Goal: Task Accomplishment & Management: Complete application form

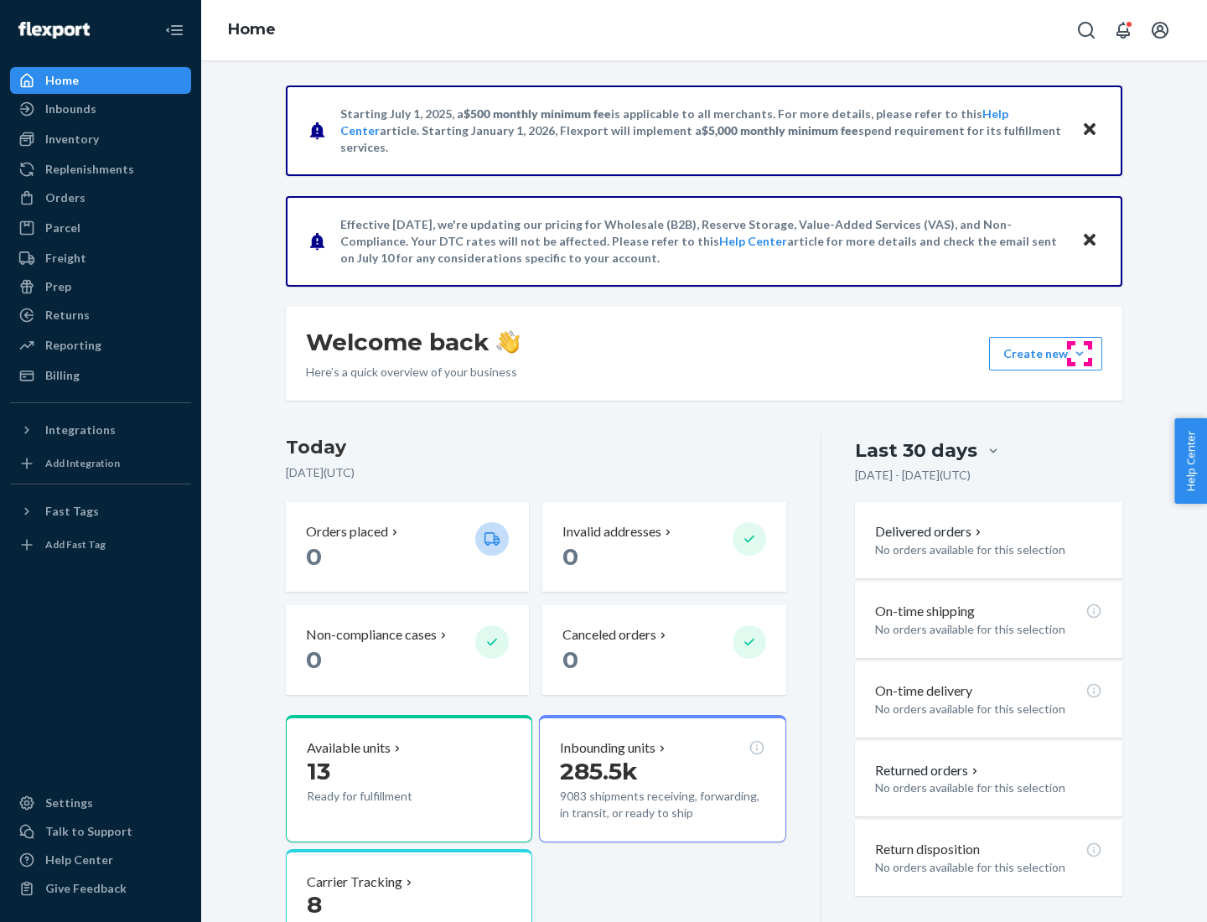
click at [1080, 354] on button "Create new Create new inbound Create new order Create new product" at bounding box center [1045, 354] width 113 height 34
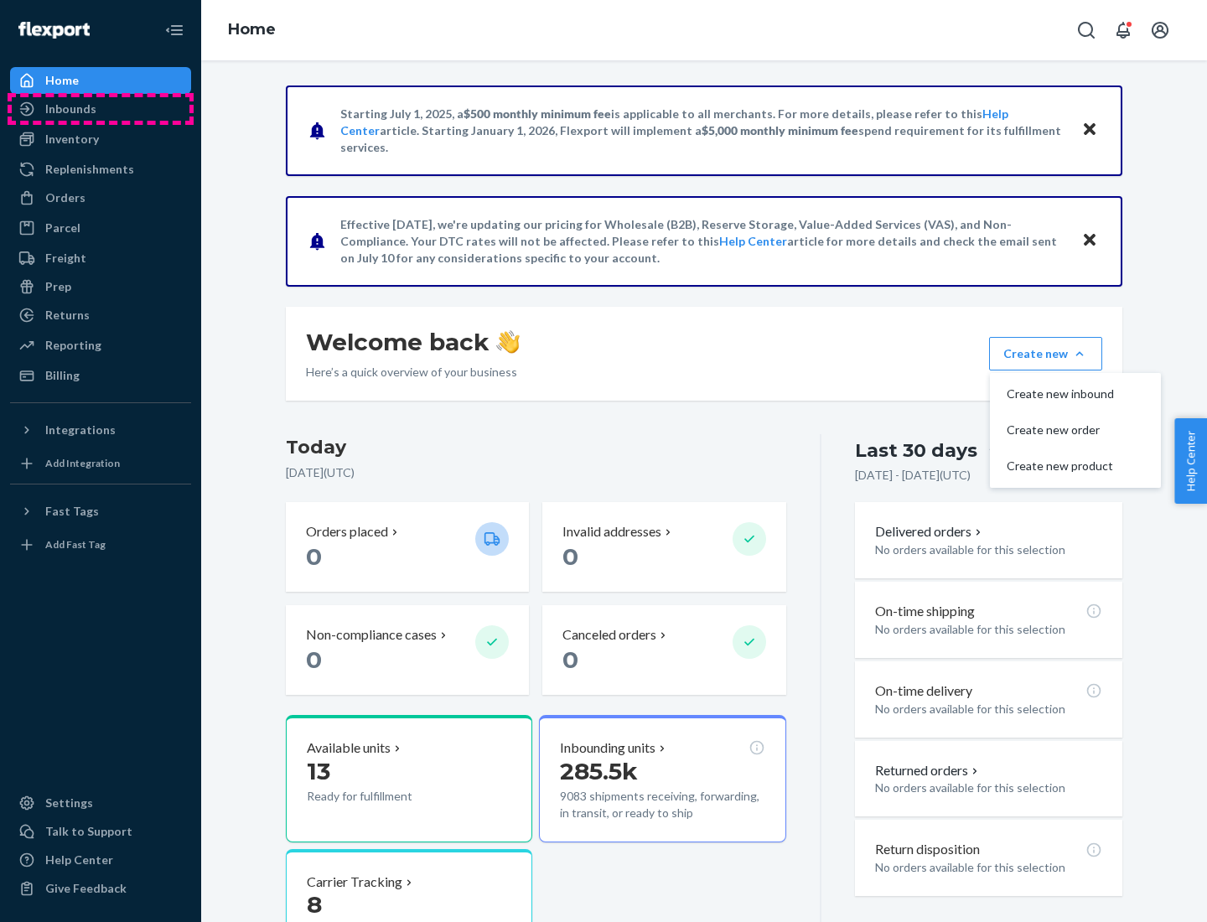
click at [101, 109] on div "Inbounds" at bounding box center [101, 108] width 178 height 23
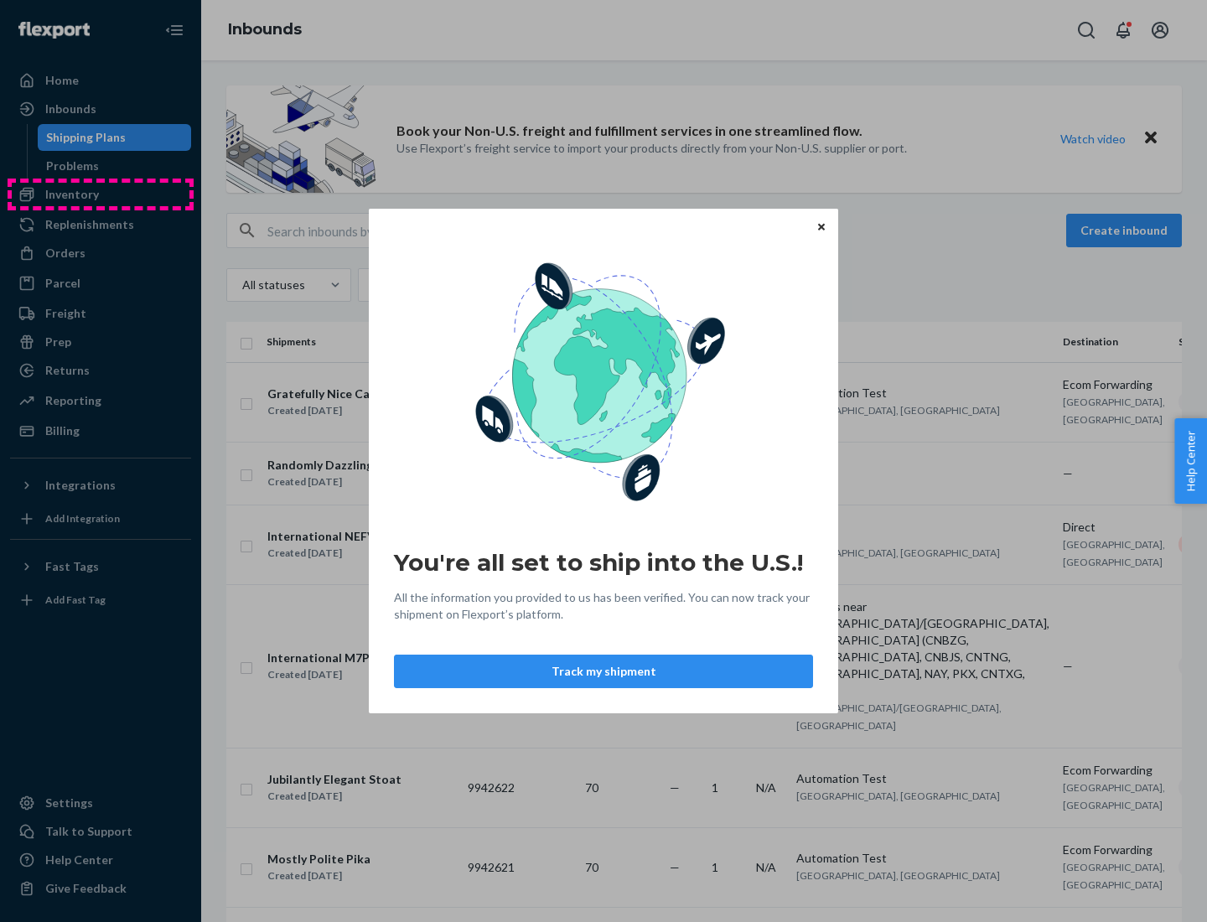
click at [101, 195] on div "You're all set to ship into the U.S.! All the information you provided to us ha…" at bounding box center [603, 461] width 1207 height 922
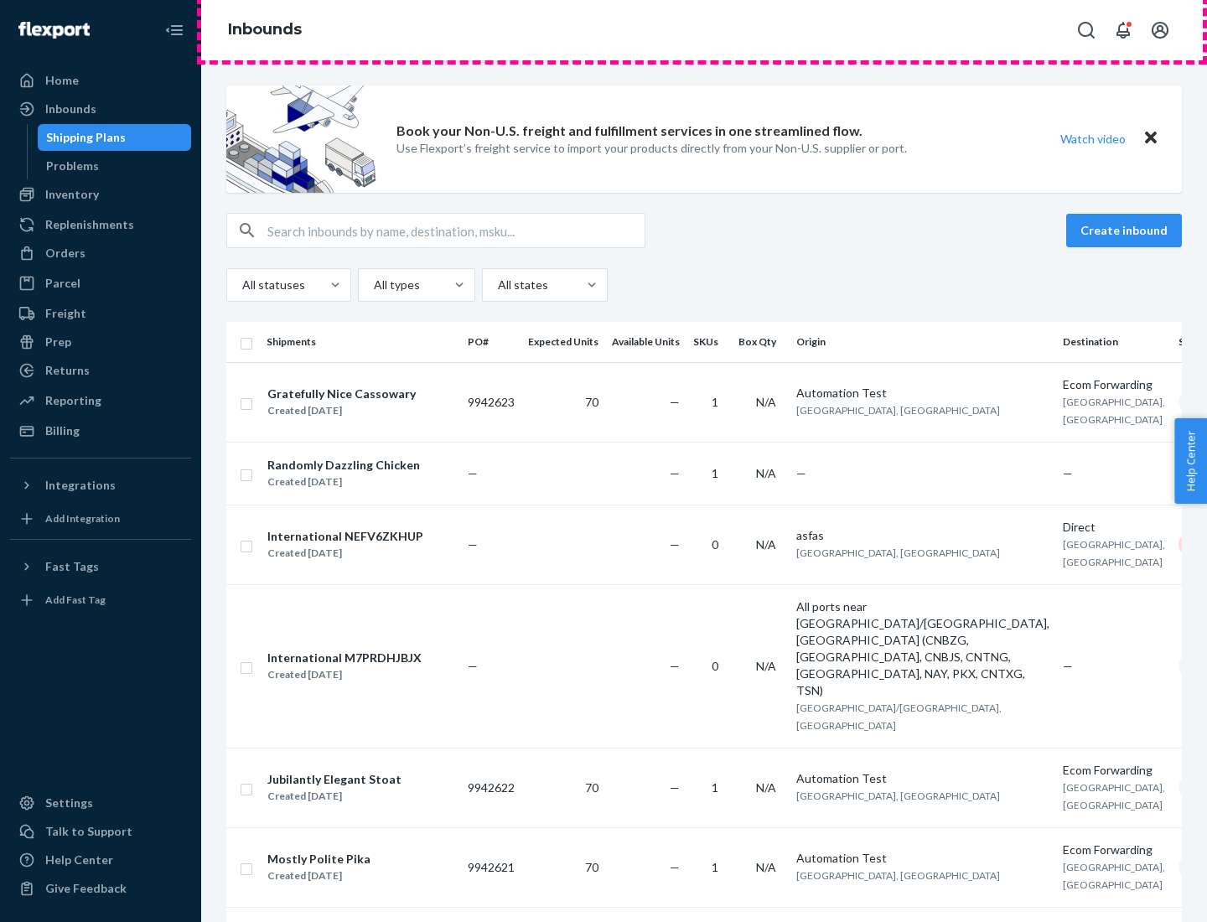
click at [704, 30] on div "Inbounds" at bounding box center [704, 30] width 1006 height 60
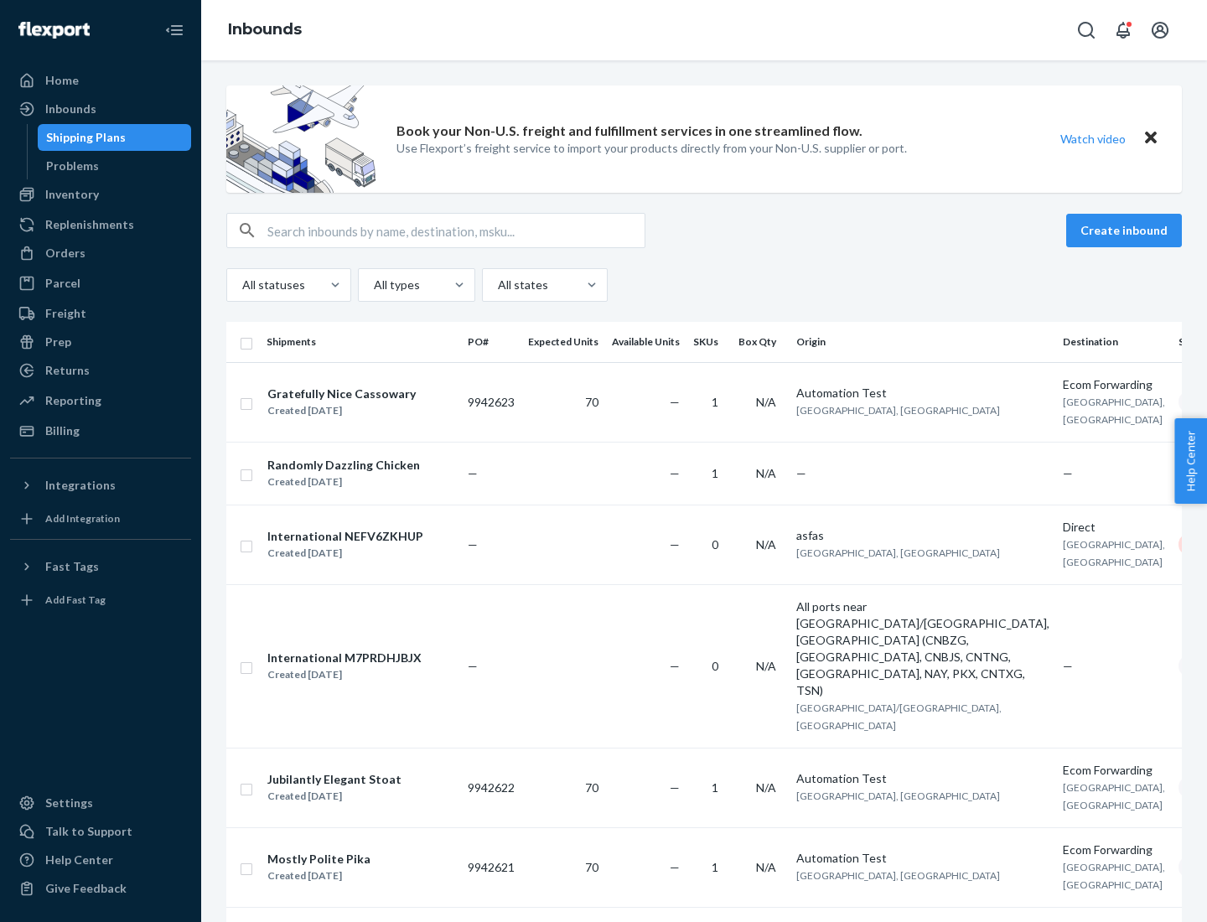
click at [704, 30] on div "Inbounds" at bounding box center [704, 30] width 1006 height 60
click at [704, 285] on div "All statuses All types All states" at bounding box center [704, 285] width 956 height 34
click at [83, 138] on div "Shipping Plans" at bounding box center [86, 137] width 80 height 17
click at [1127, 231] on button "Create inbound" at bounding box center [1125, 231] width 116 height 34
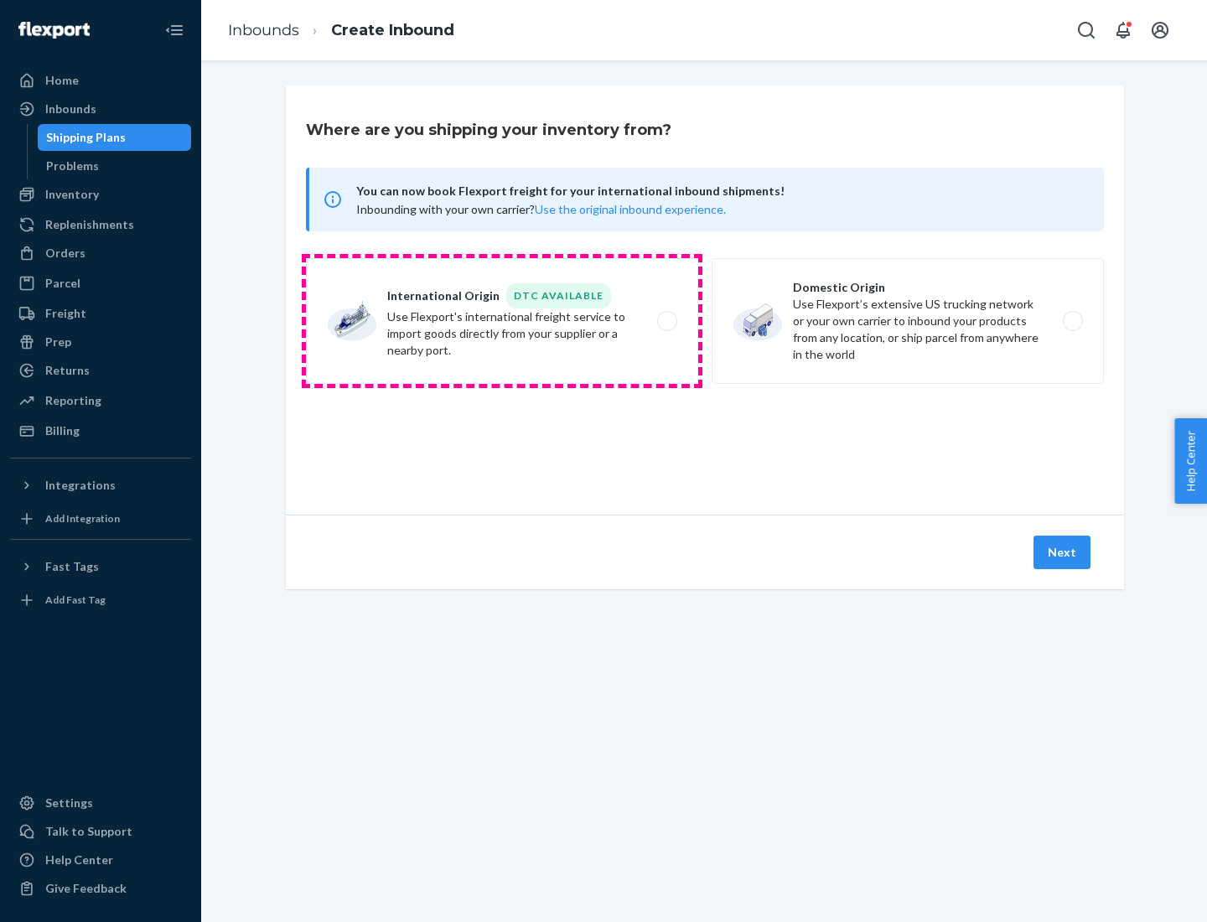
click at [502, 321] on label "International Origin DTC Available Use Flexport's international freight service…" at bounding box center [502, 321] width 392 height 126
click at [667, 321] on input "International Origin DTC Available Use Flexport's international freight service…" at bounding box center [672, 321] width 11 height 11
radio input "true"
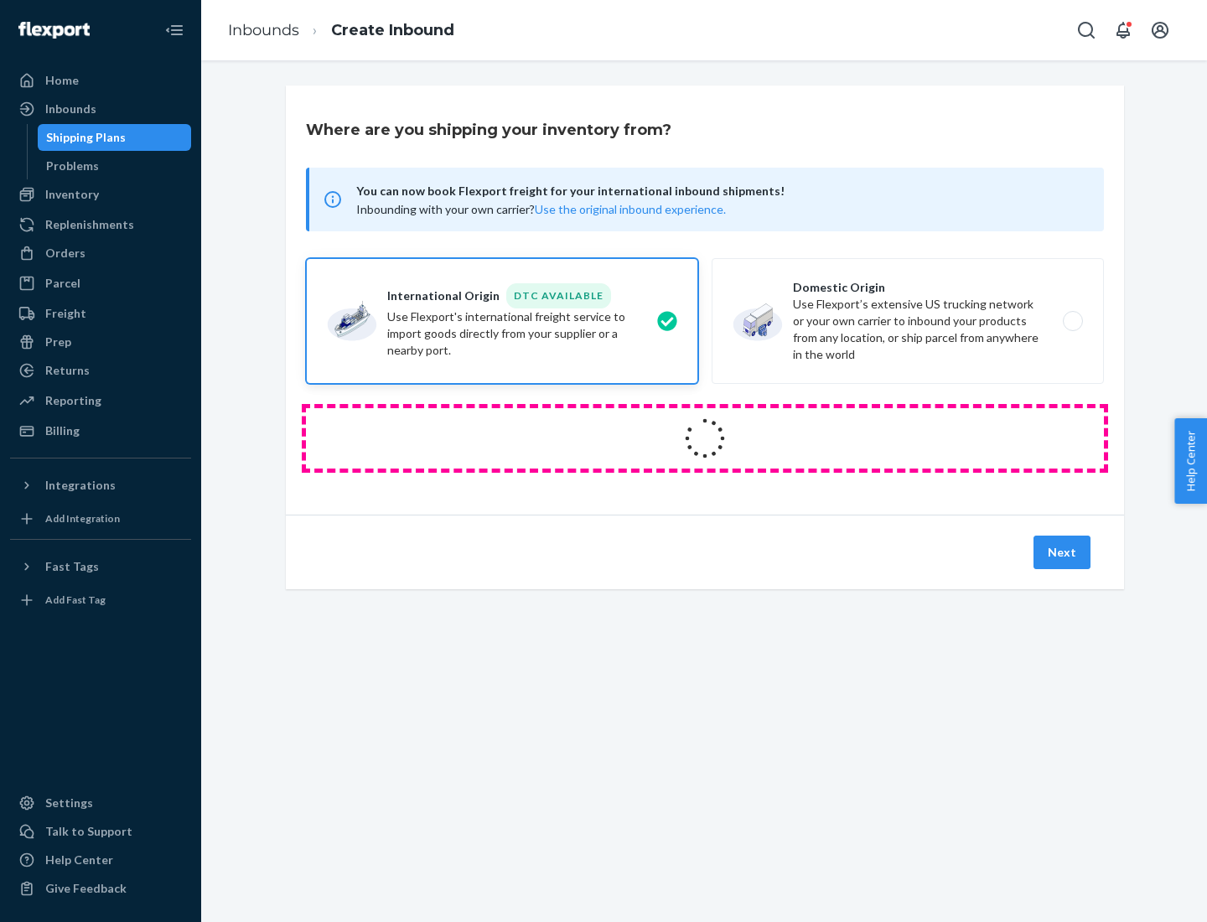
click at [705, 439] on icon at bounding box center [705, 438] width 47 height 47
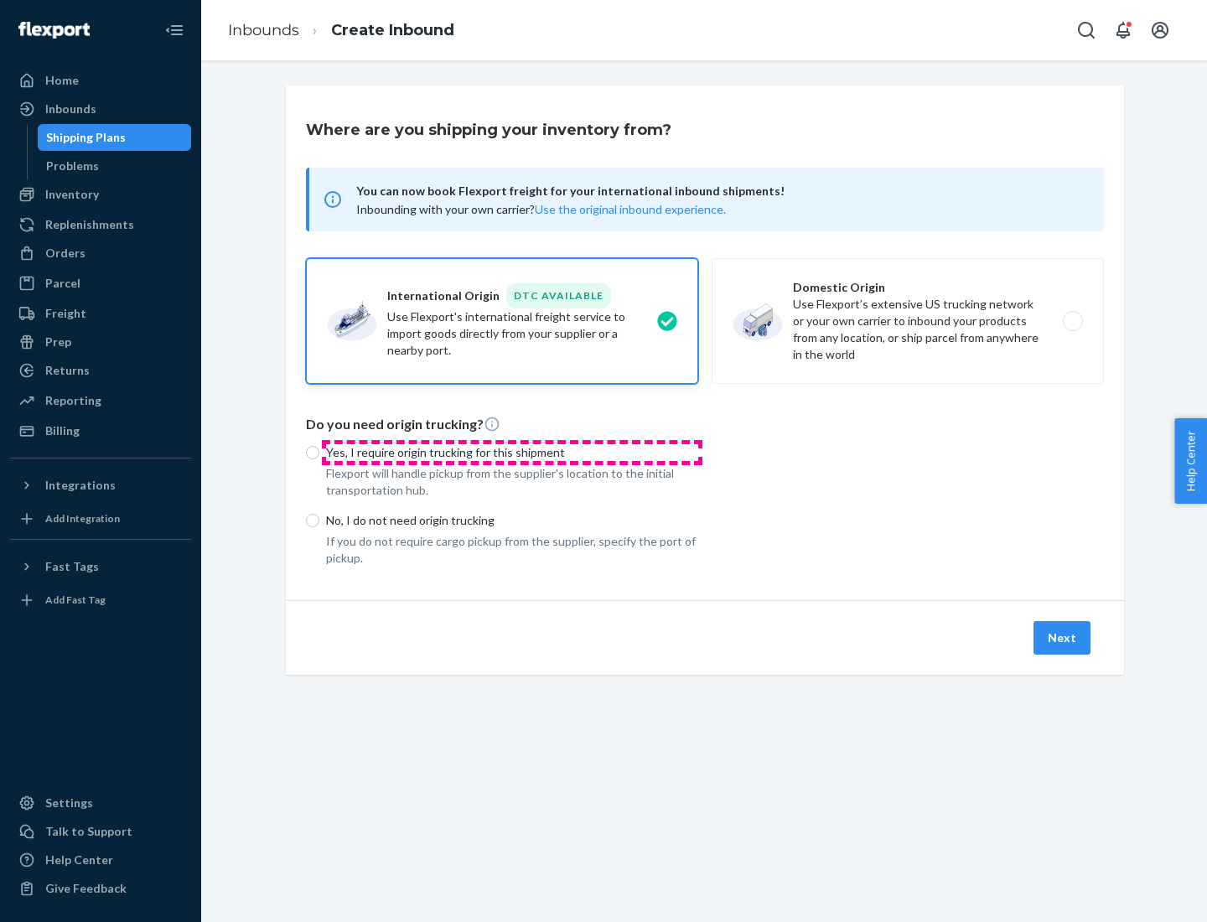
click at [512, 452] on p "Yes, I require origin trucking for this shipment" at bounding box center [512, 452] width 372 height 17
click at [319, 452] on input "Yes, I require origin trucking for this shipment" at bounding box center [312, 452] width 13 height 13
radio input "true"
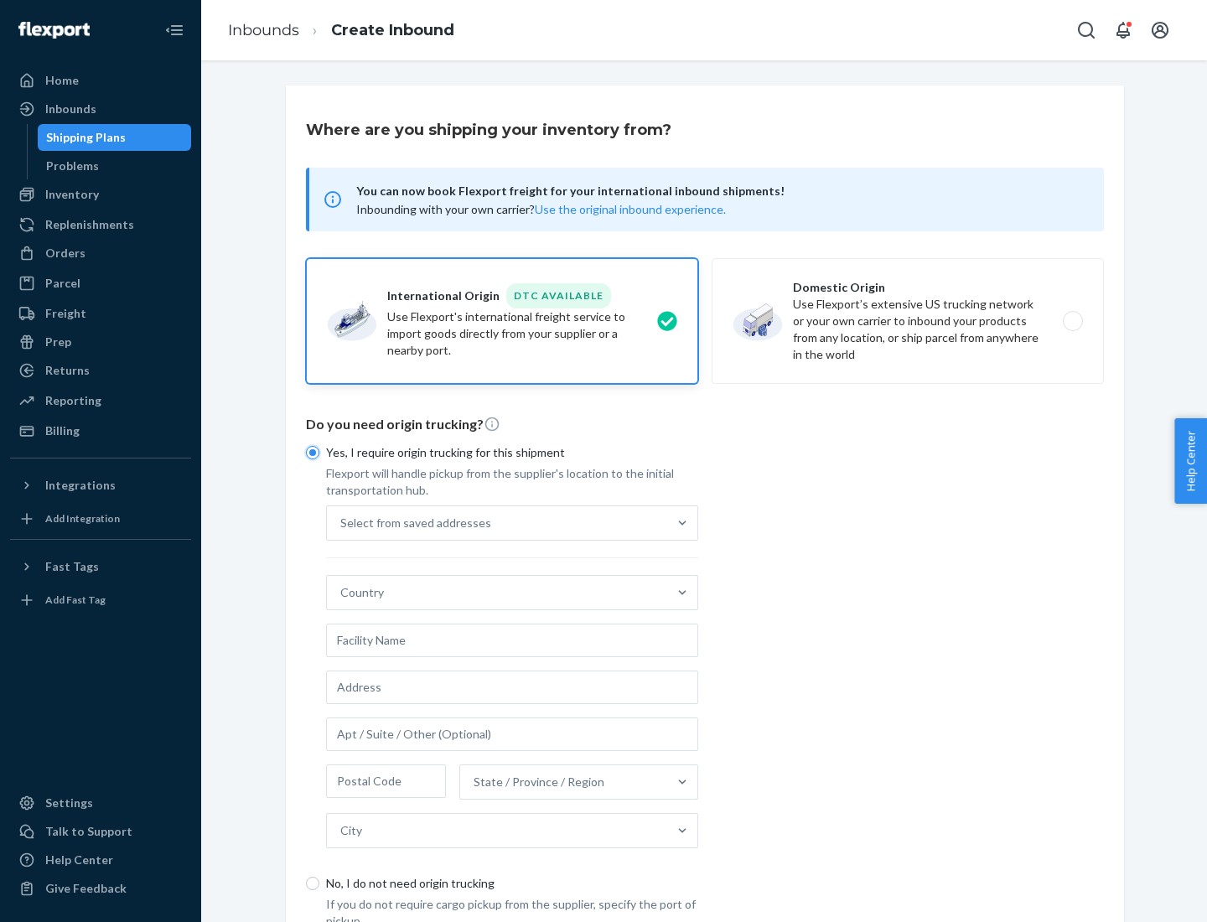
scroll to position [32, 0]
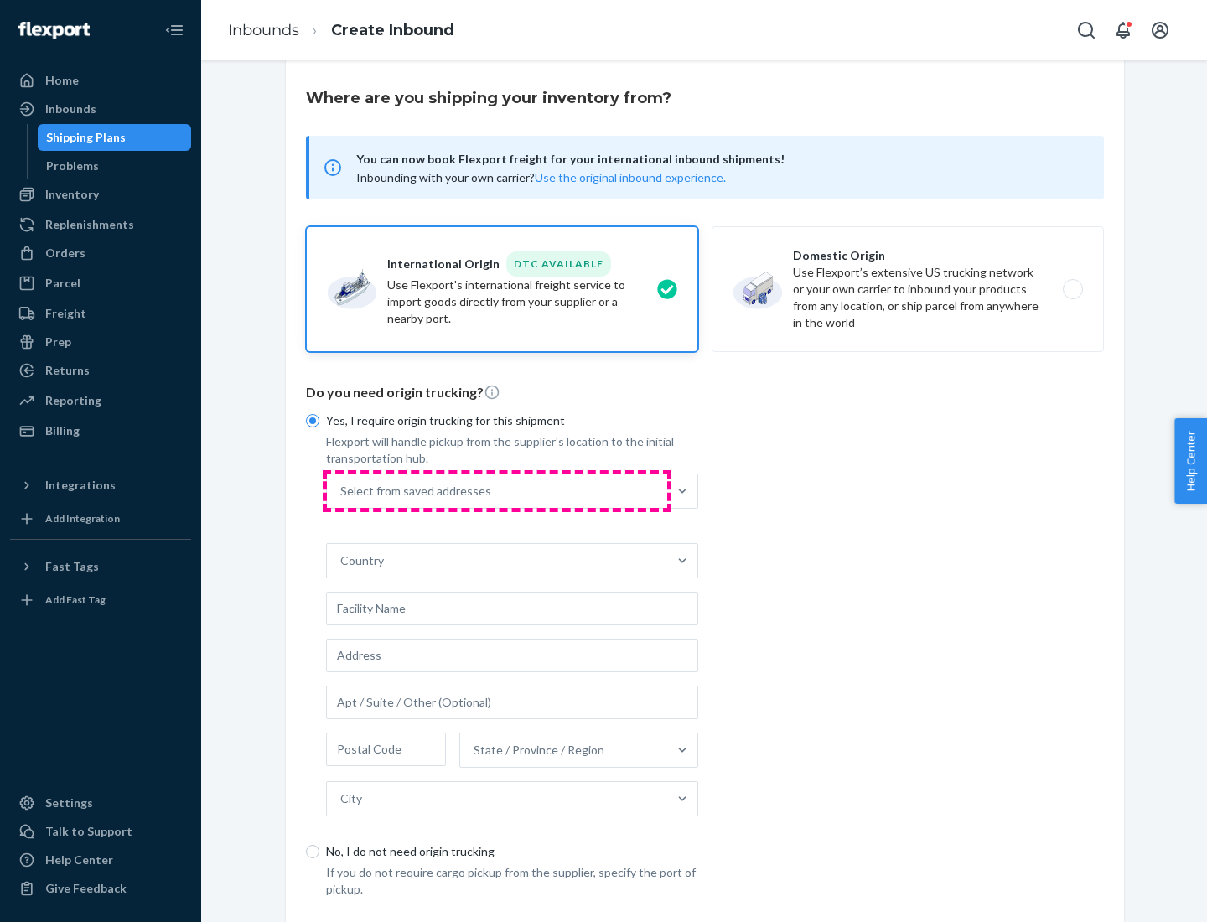
click at [497, 491] on div "Select from saved addresses" at bounding box center [497, 492] width 340 height 34
click at [342, 491] on input "Select from saved addresses" at bounding box center [341, 491] width 2 height 17
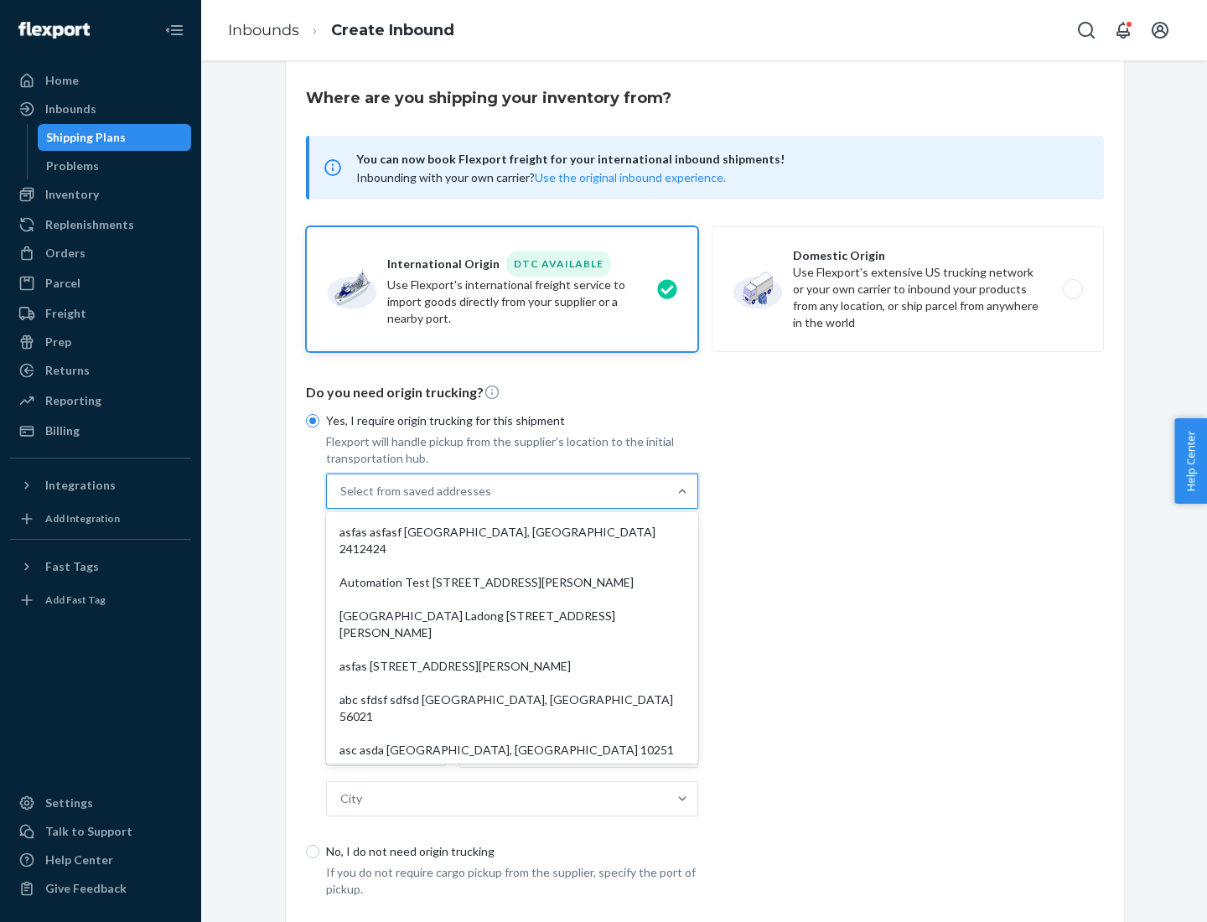
scroll to position [73, 0]
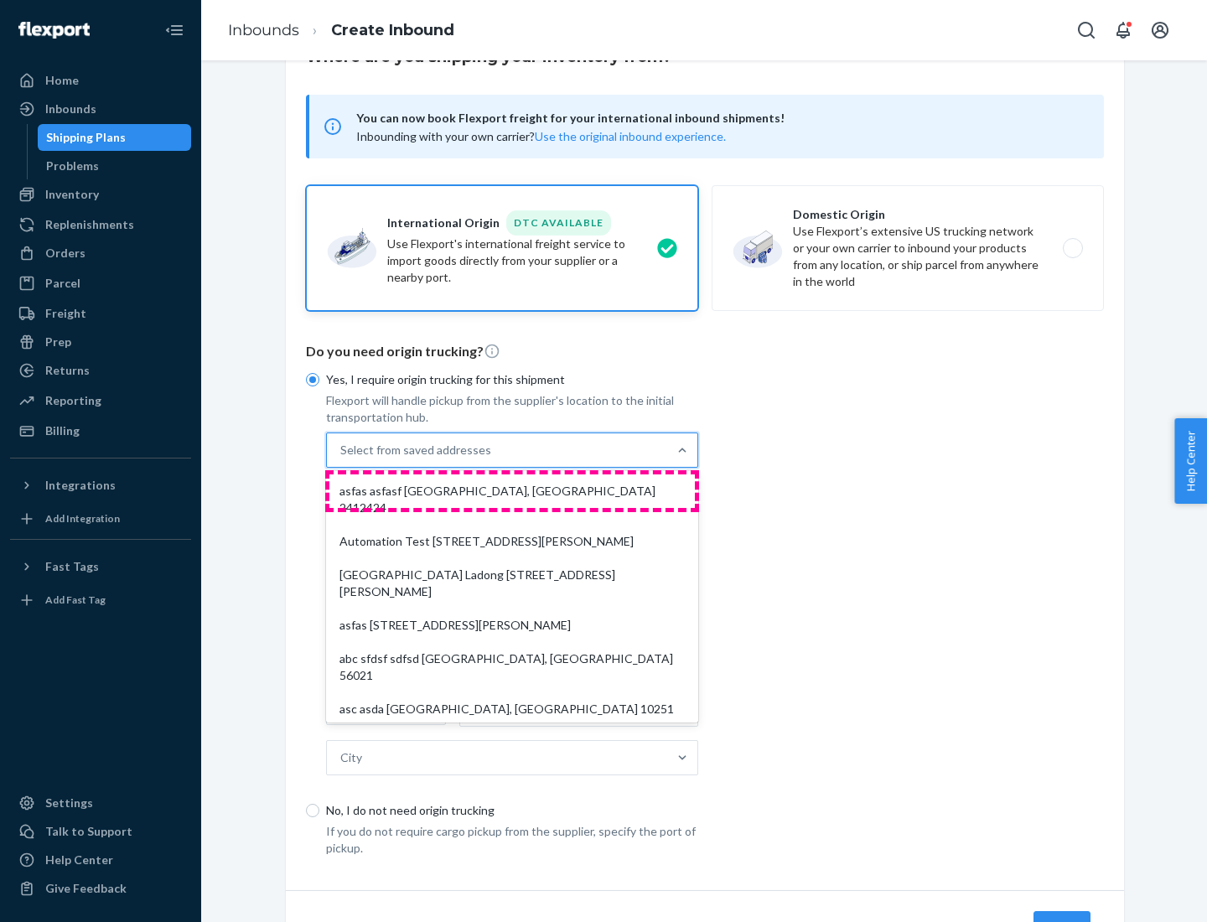
click at [512, 491] on div "asfas asfasf [GEOGRAPHIC_DATA], [GEOGRAPHIC_DATA] 2412424" at bounding box center [513, 500] width 366 height 50
click at [342, 459] on input "option asfas asfasf [GEOGRAPHIC_DATA], [GEOGRAPHIC_DATA] 2412424 focused, 1 of …" at bounding box center [341, 450] width 2 height 17
type input "asfas"
type input "asfasf"
type input "2412424"
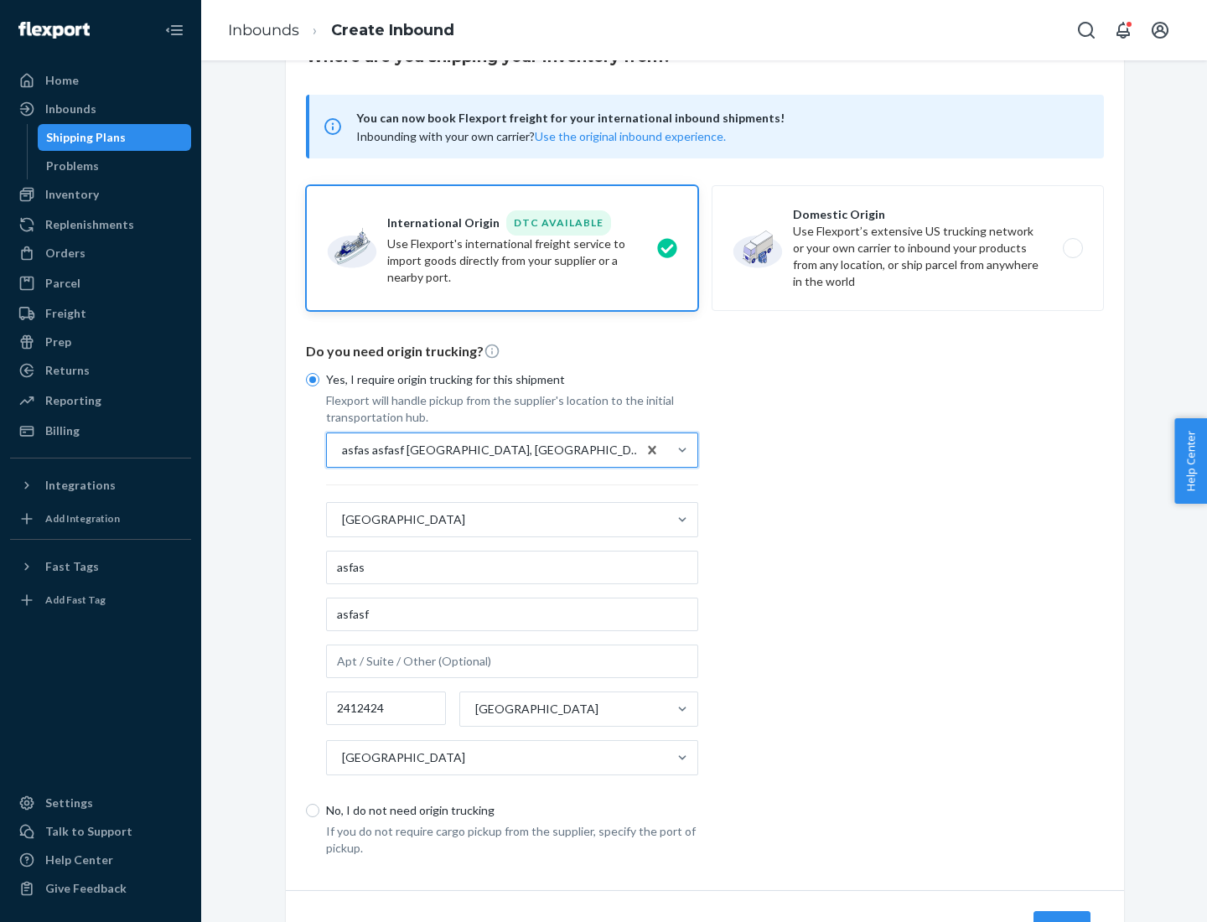
scroll to position [156, 0]
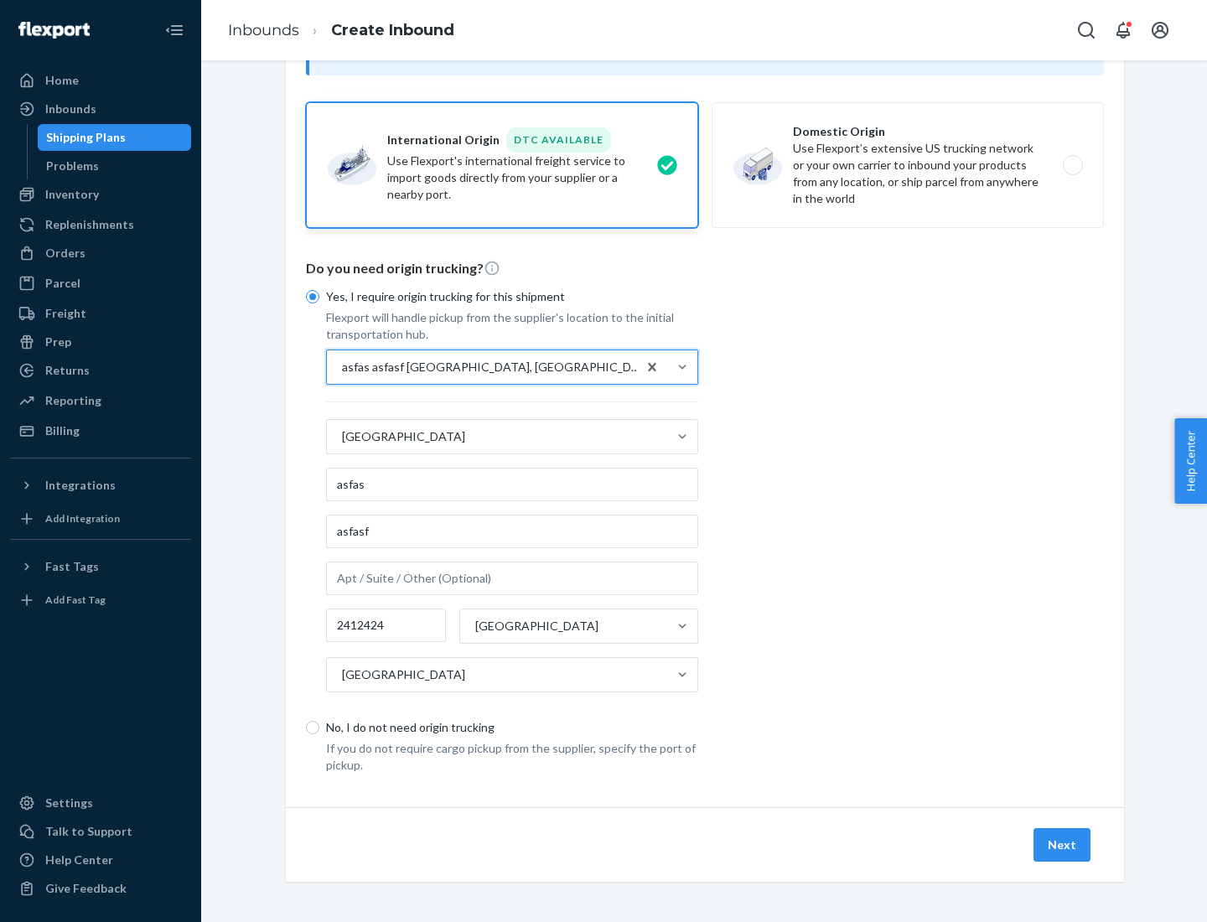
click at [1063, 844] on button "Next" at bounding box center [1062, 845] width 57 height 34
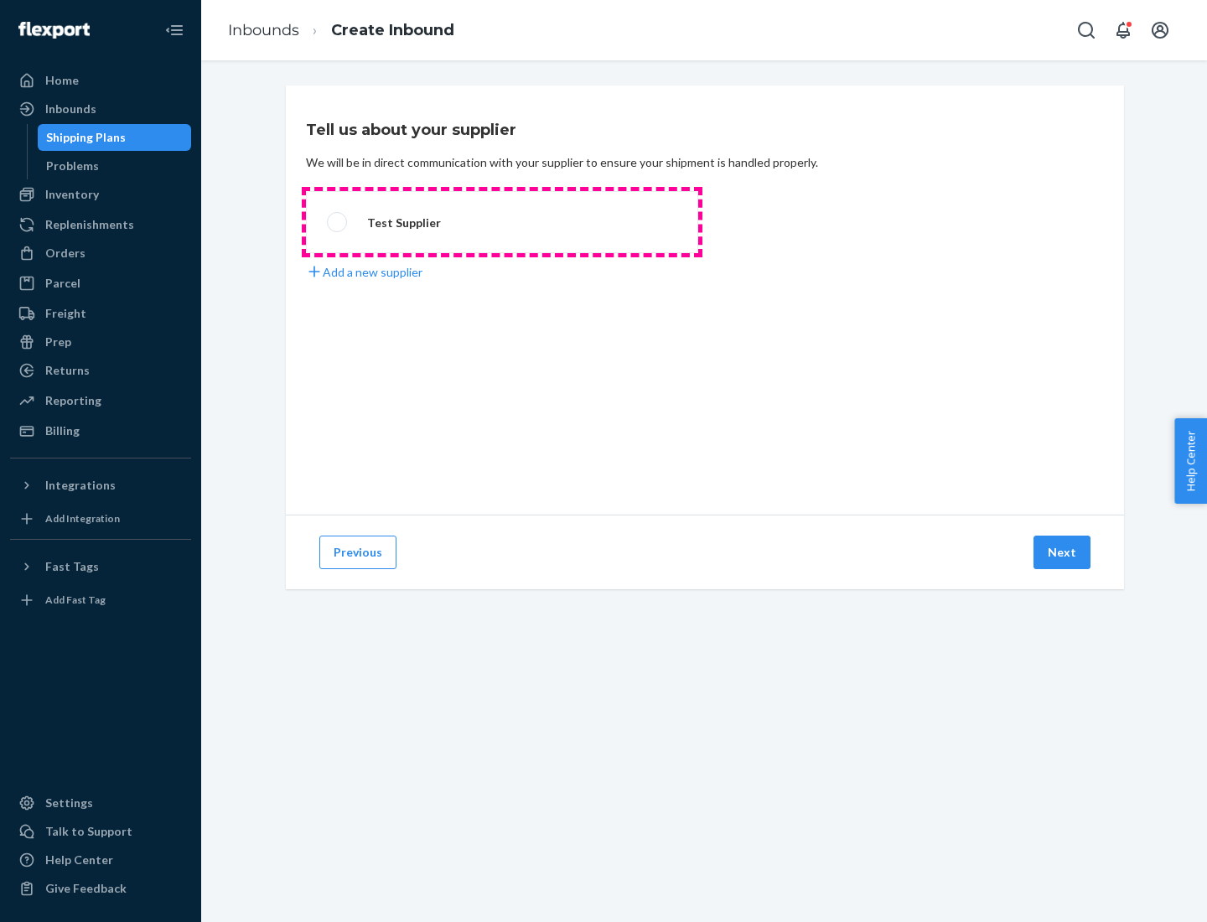
click at [502, 222] on label "Test Supplier" at bounding box center [502, 222] width 392 height 62
click at [338, 222] on input "Test Supplier" at bounding box center [332, 222] width 11 height 11
radio input "true"
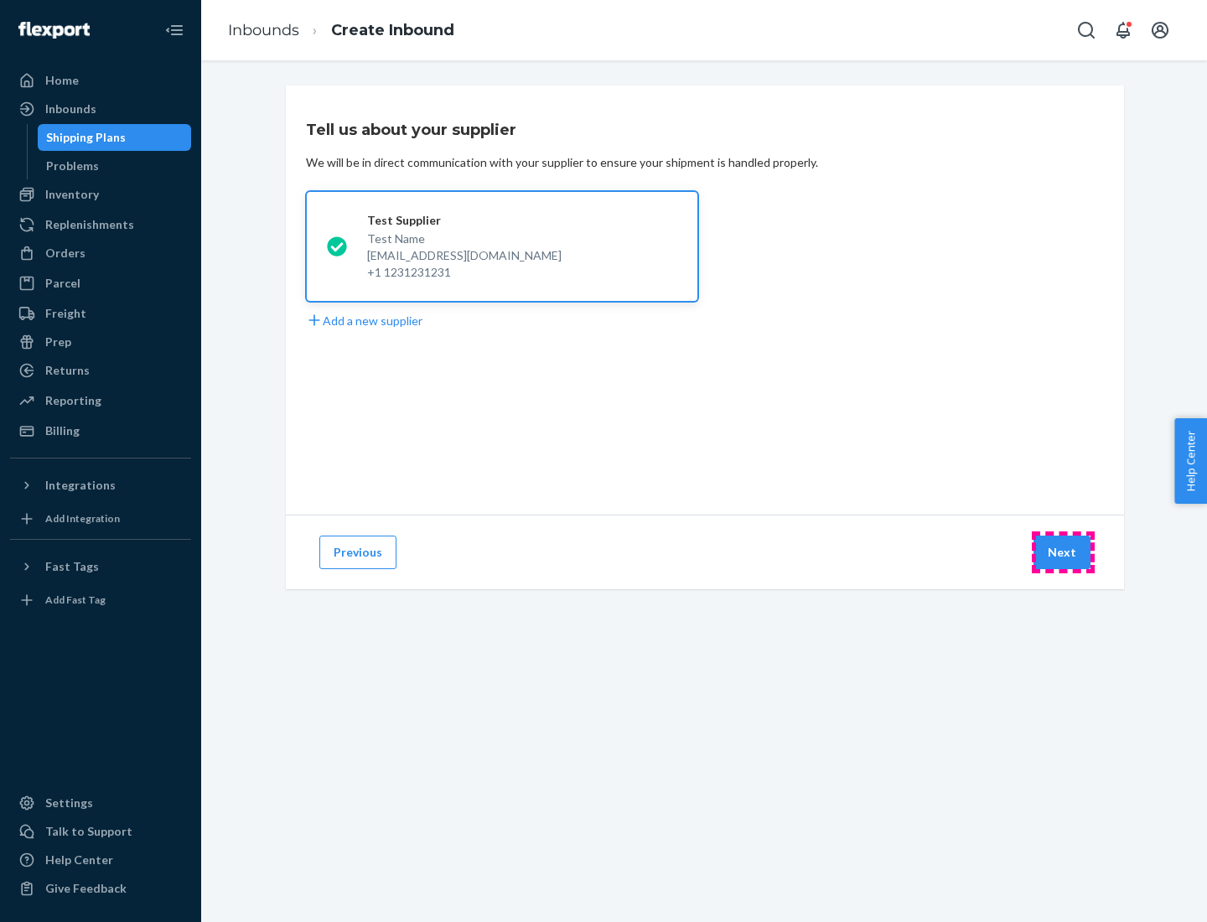
click at [1063, 553] on button "Next" at bounding box center [1062, 553] width 57 height 34
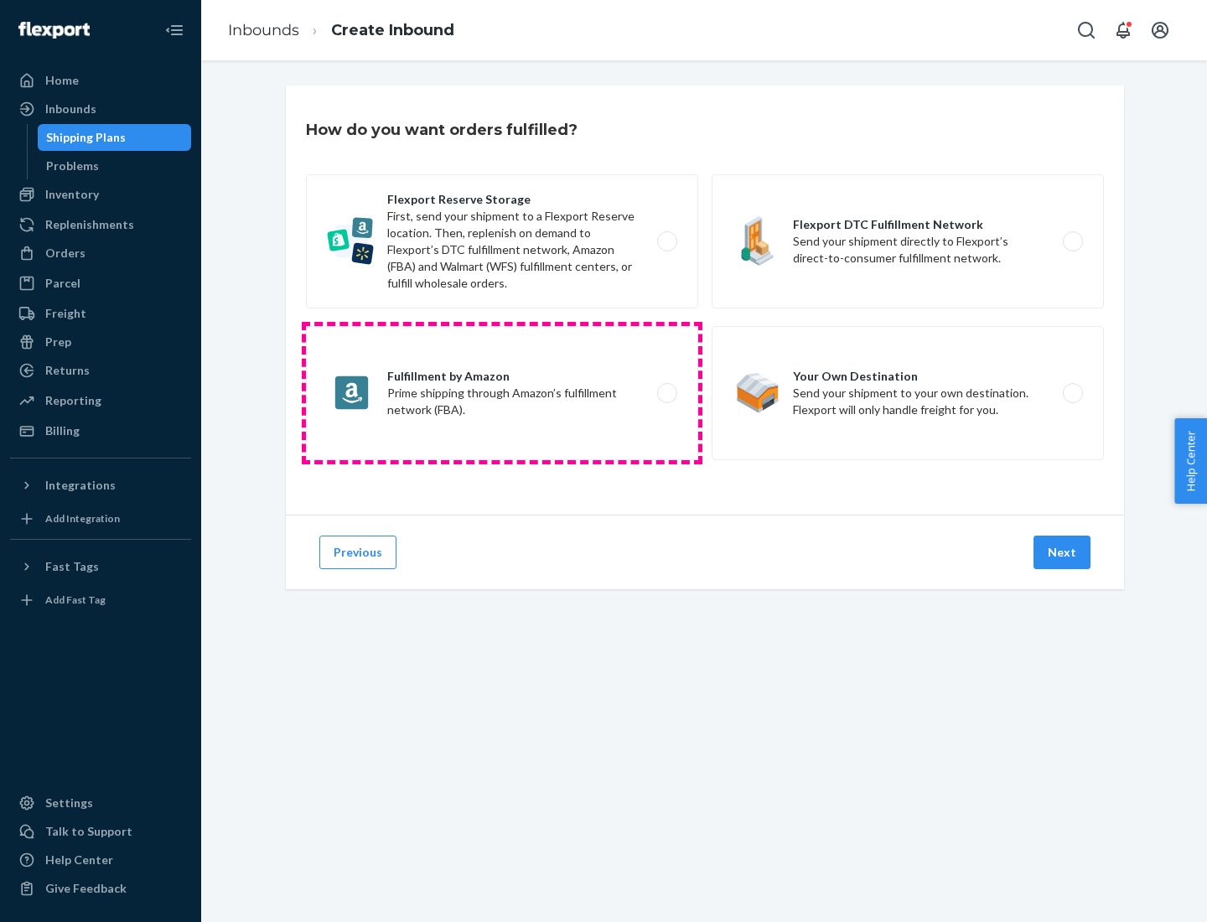
click at [502, 393] on label "Fulfillment by Amazon Prime shipping through Amazon’s fulfillment network (FBA)." at bounding box center [502, 393] width 392 height 134
click at [667, 393] on input "Fulfillment by Amazon Prime shipping through Amazon’s fulfillment network (FBA)." at bounding box center [672, 393] width 11 height 11
radio input "true"
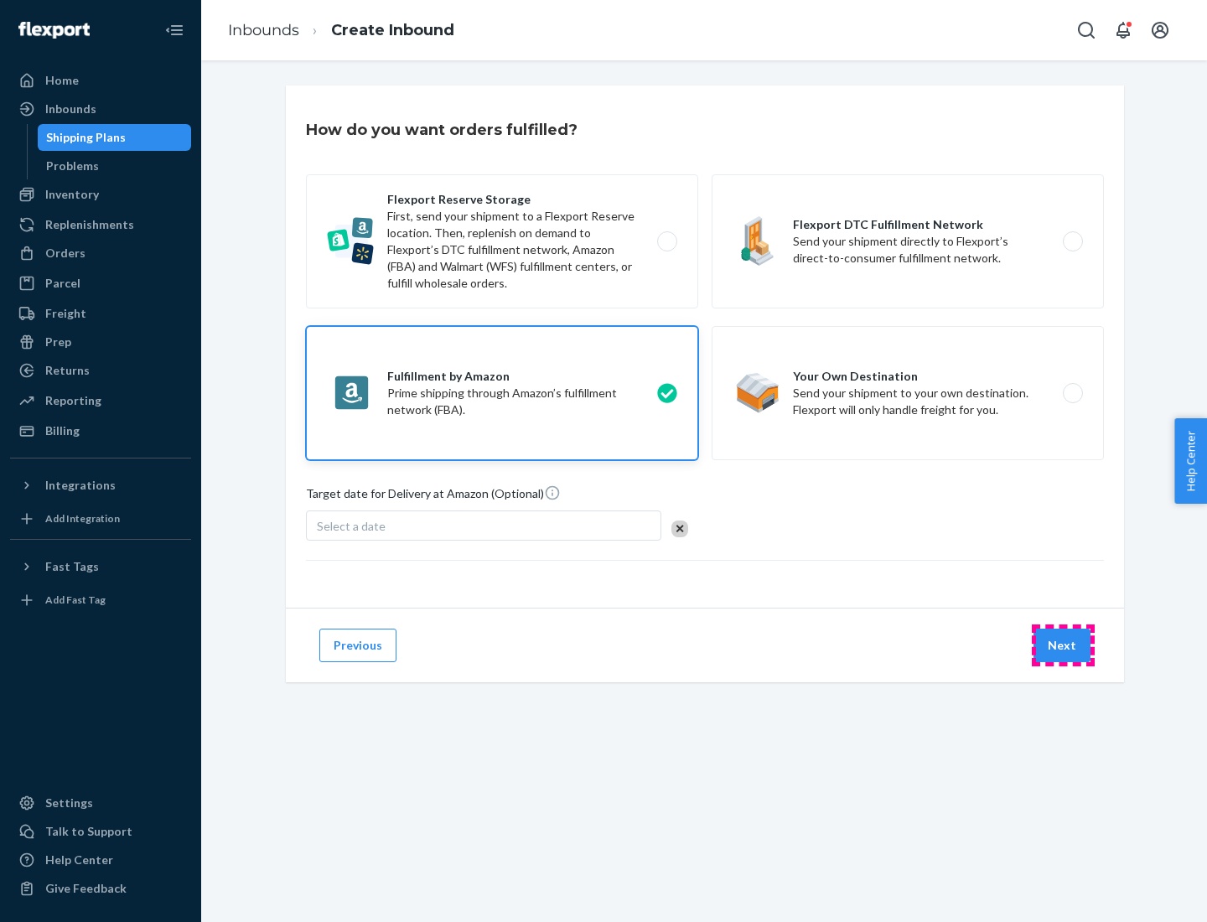
click at [1063, 646] on button "Next" at bounding box center [1062, 646] width 57 height 34
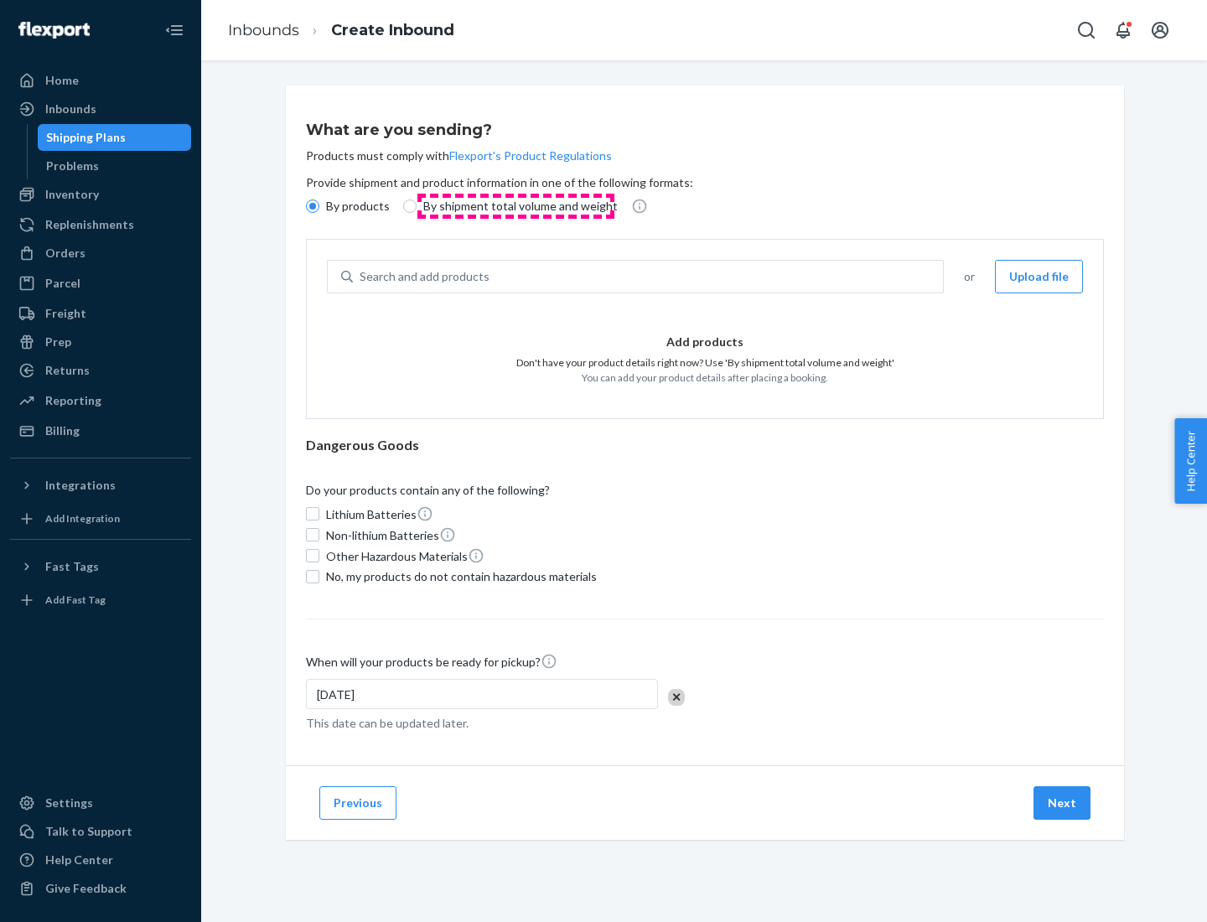
click at [516, 206] on p "By shipment total volume and weight" at bounding box center [520, 206] width 195 height 17
click at [417, 206] on input "By shipment total volume and weight" at bounding box center [409, 206] width 13 height 13
radio input "true"
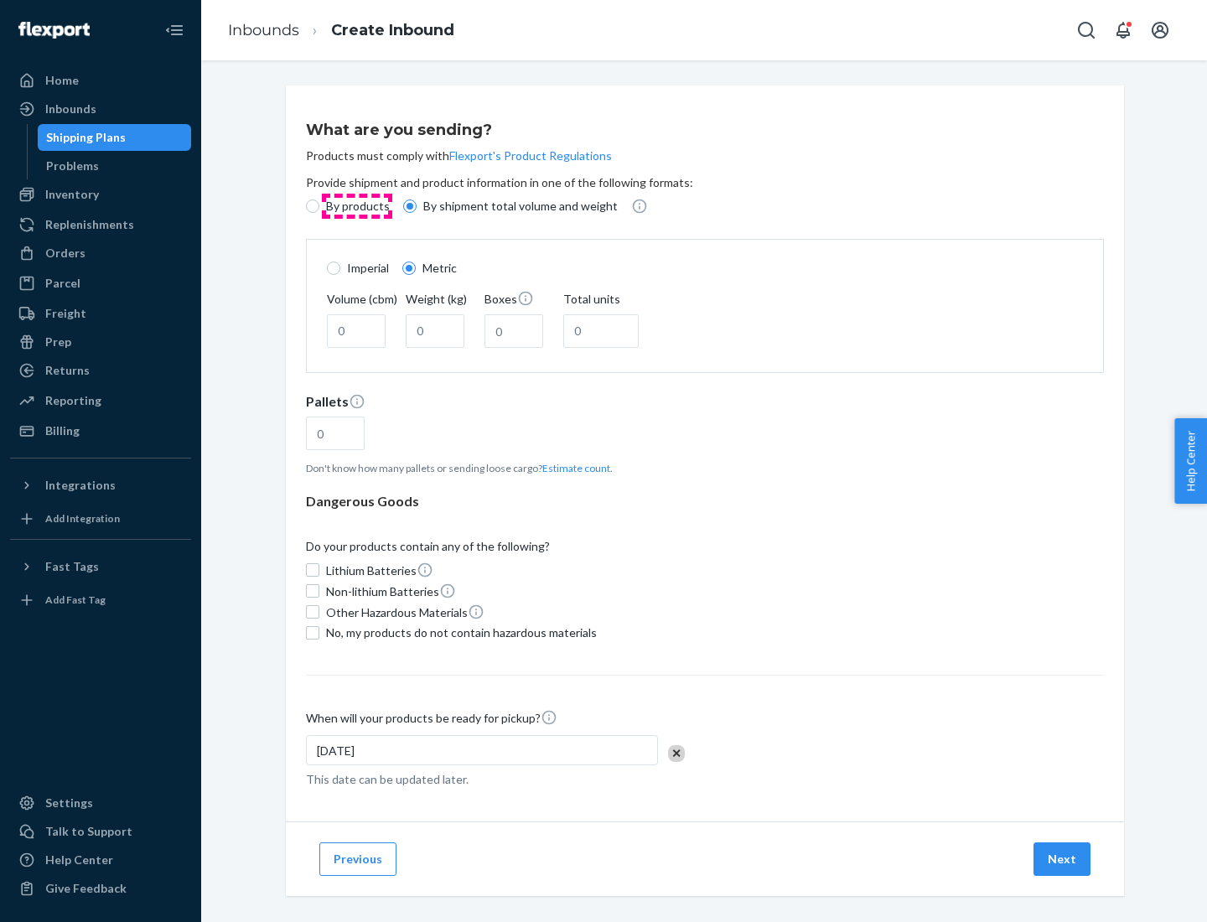
click at [356, 206] on p "By products" at bounding box center [358, 206] width 64 height 17
click at [319, 206] on input "By products" at bounding box center [312, 206] width 13 height 13
radio input "true"
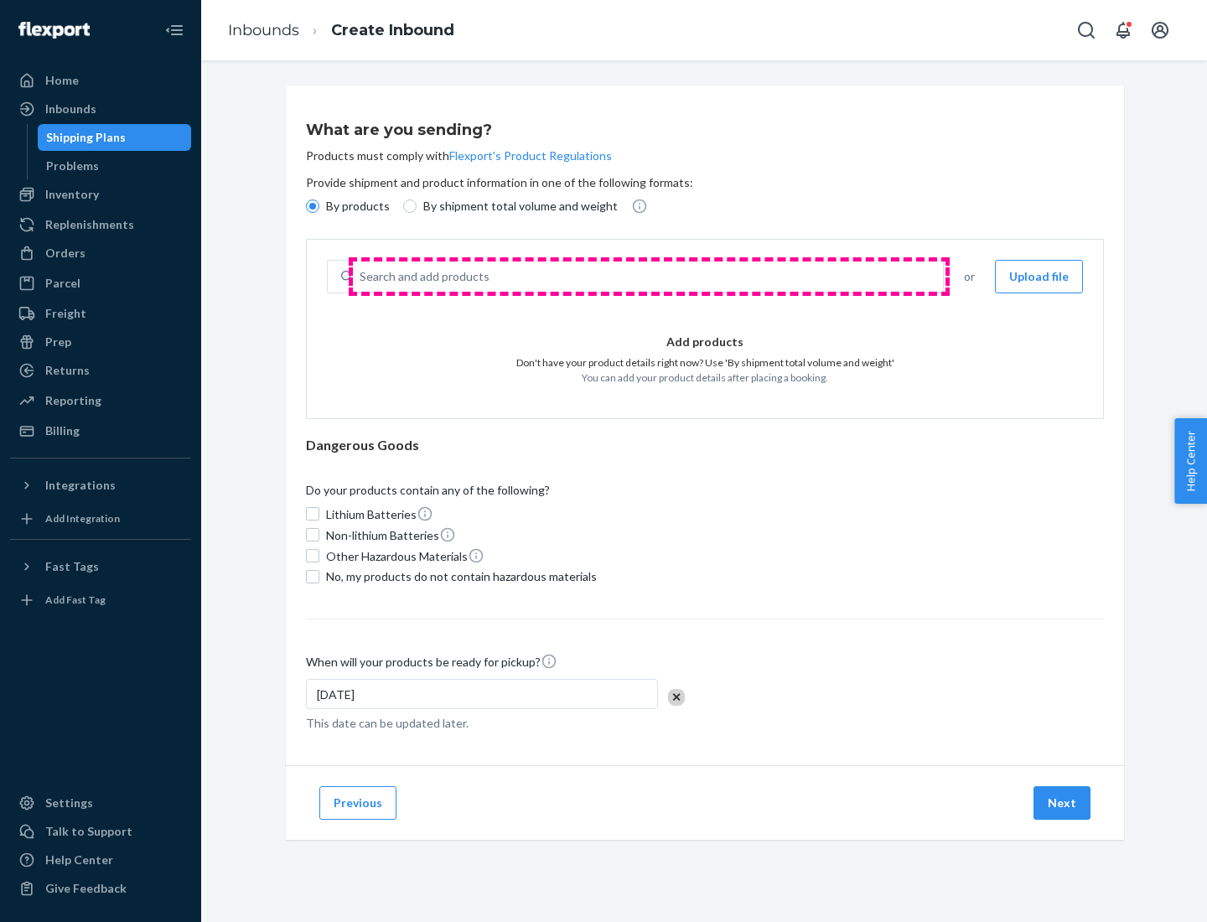
click at [649, 277] on div "Search and add products" at bounding box center [648, 277] width 590 height 30
click at [361, 277] on input "Search and add products" at bounding box center [361, 276] width 2 height 17
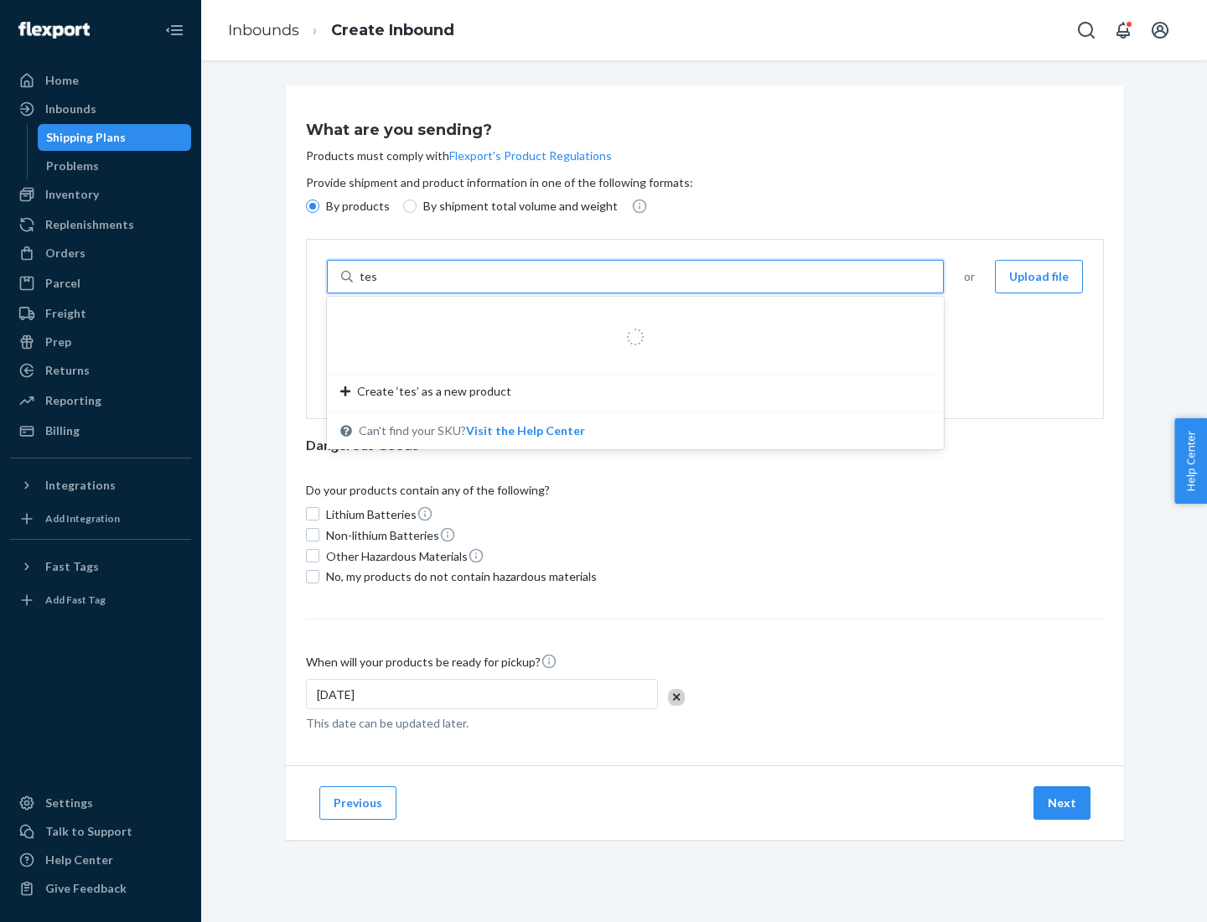
type input "test"
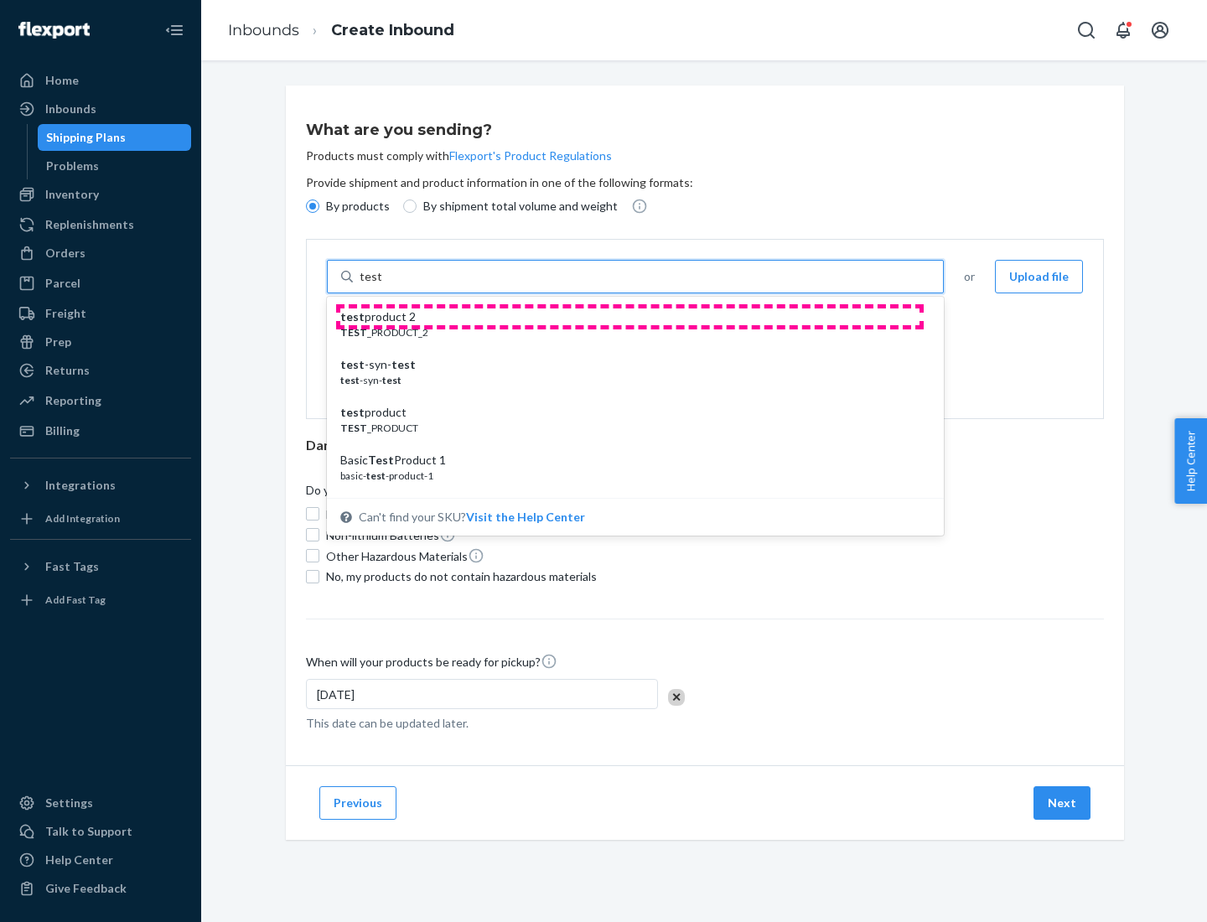
click at [630, 317] on div "test product 2" at bounding box center [628, 317] width 577 height 17
click at [382, 285] on input "test" at bounding box center [371, 276] width 22 height 17
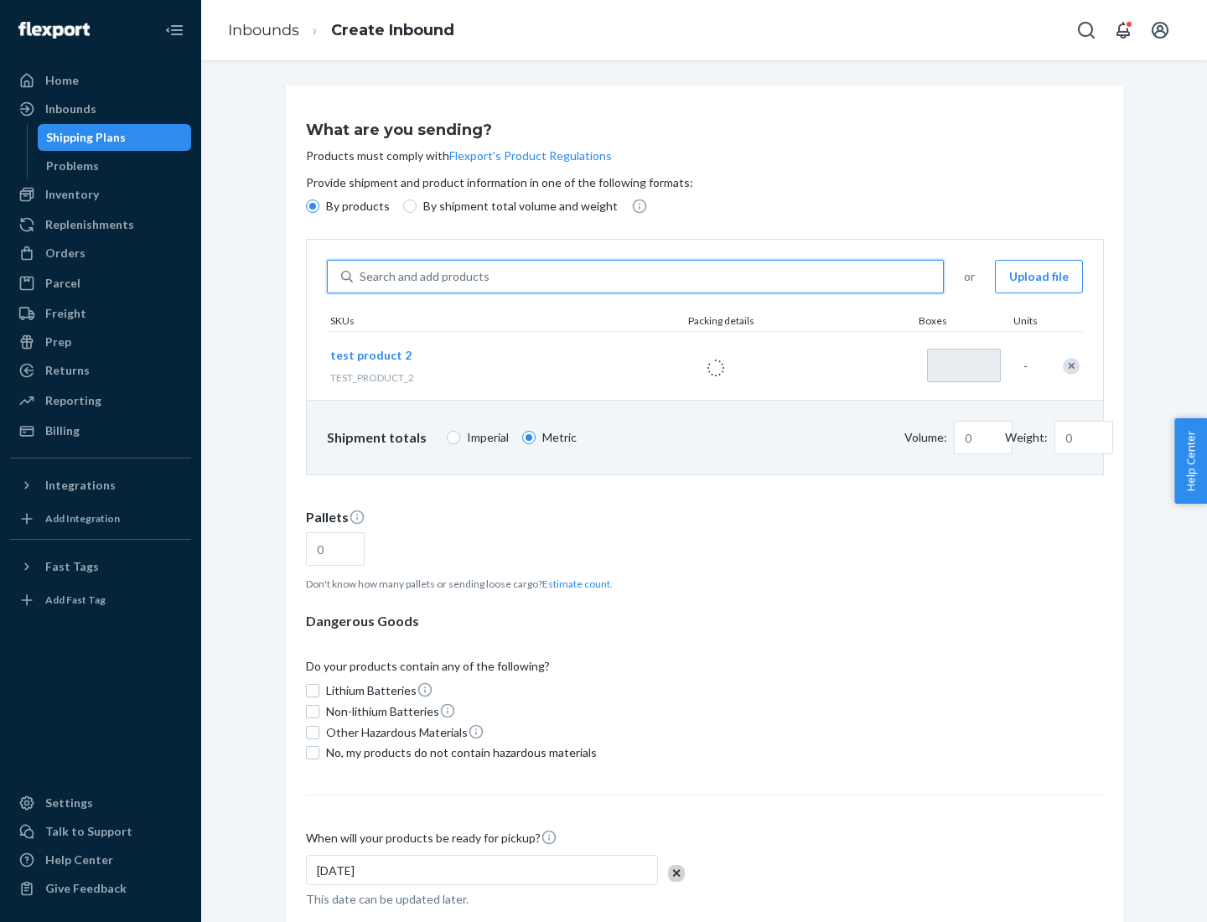
type input "1"
type input "0.02"
type input "22.23"
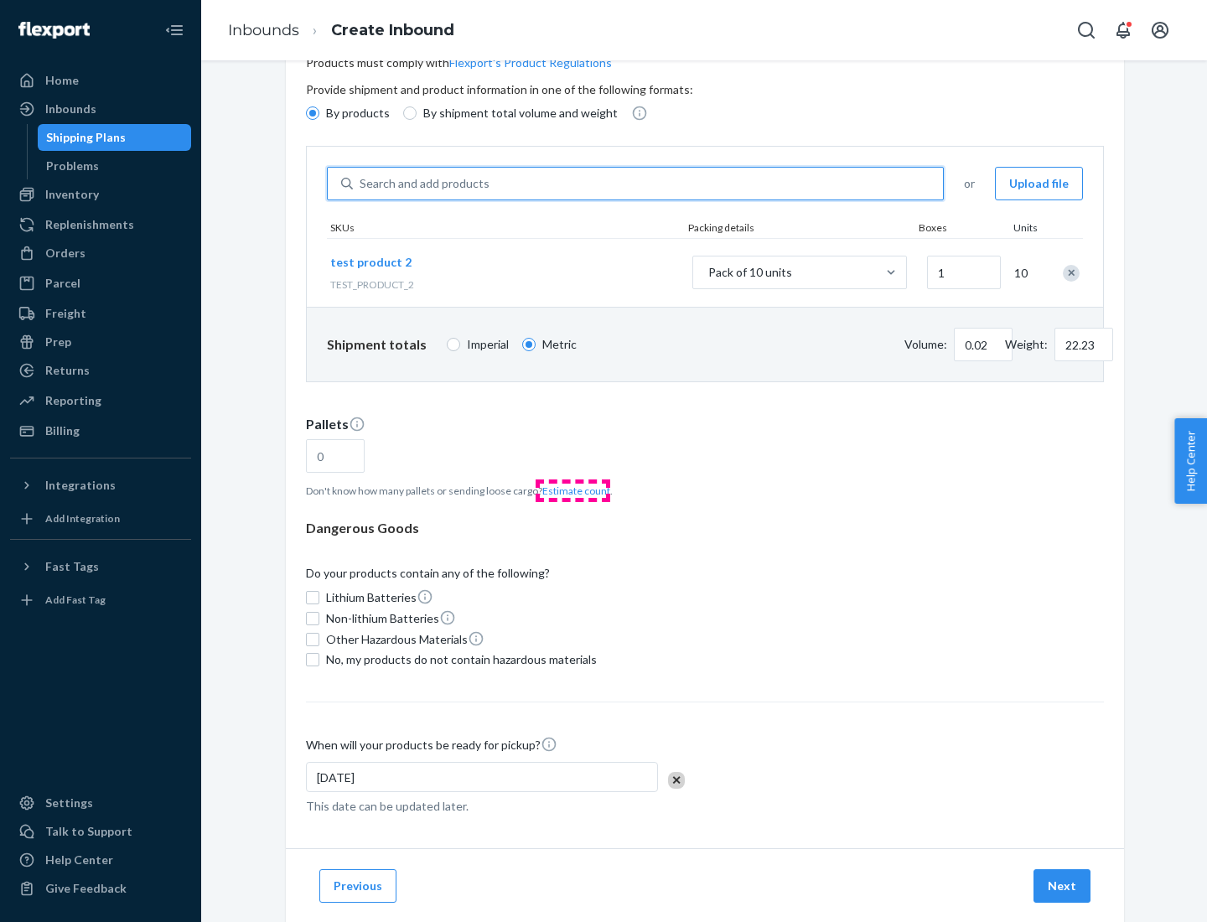
click at [573, 491] on button "Estimate count" at bounding box center [577, 491] width 68 height 14
type input "1"
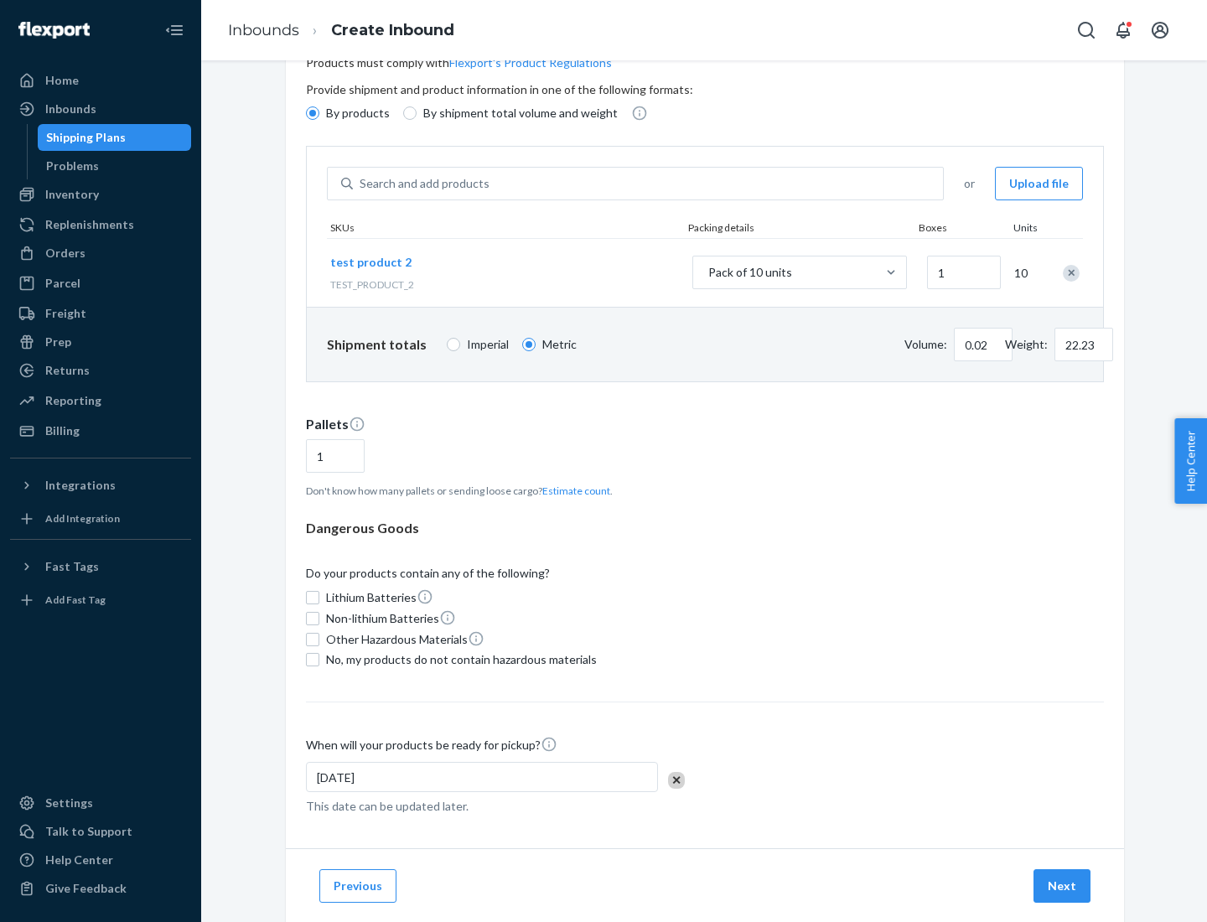
scroll to position [134, 0]
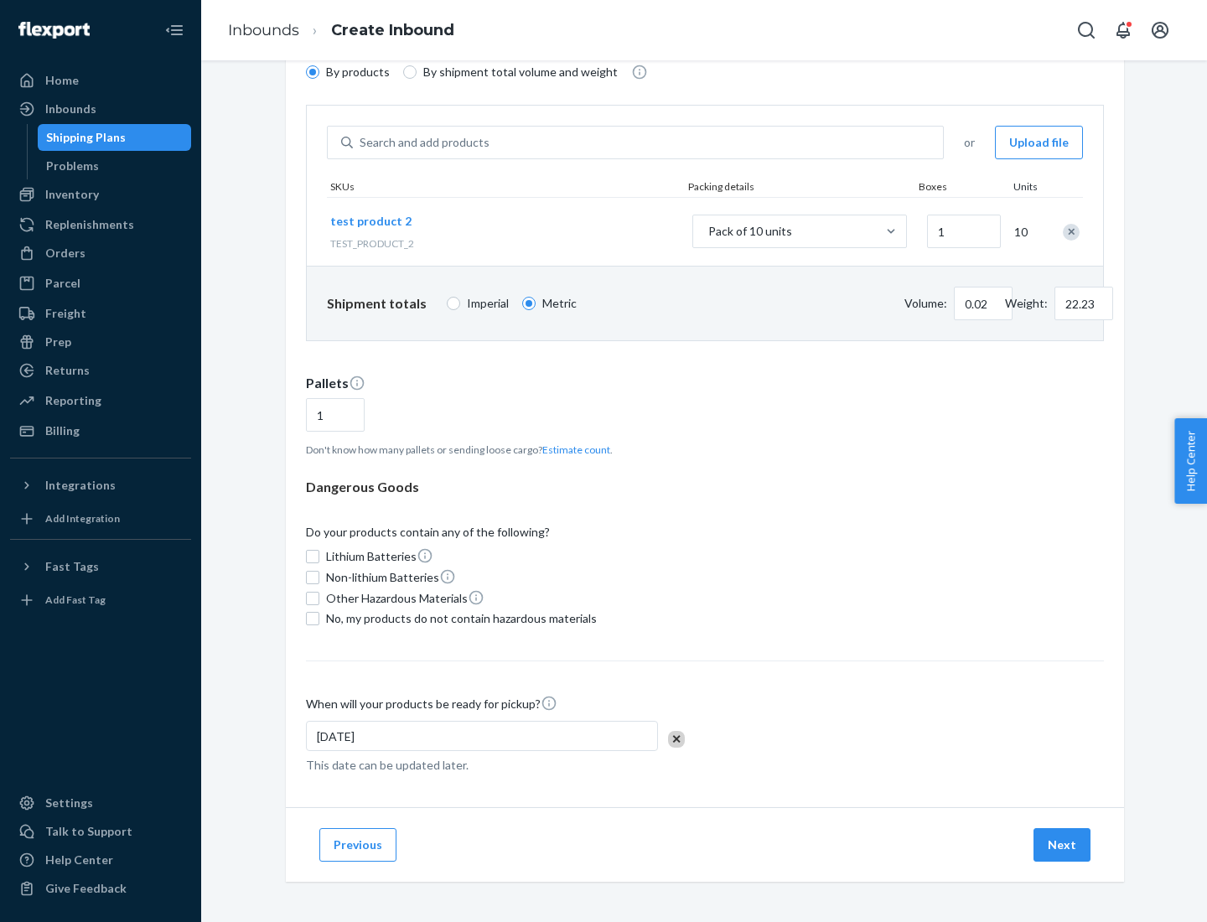
click at [459, 619] on span "No, my products do not contain hazardous materials" at bounding box center [461, 618] width 271 height 17
click at [319, 619] on input "No, my products do not contain hazardous materials" at bounding box center [312, 618] width 13 height 13
checkbox input "true"
click at [1063, 845] on button "Next" at bounding box center [1062, 845] width 57 height 34
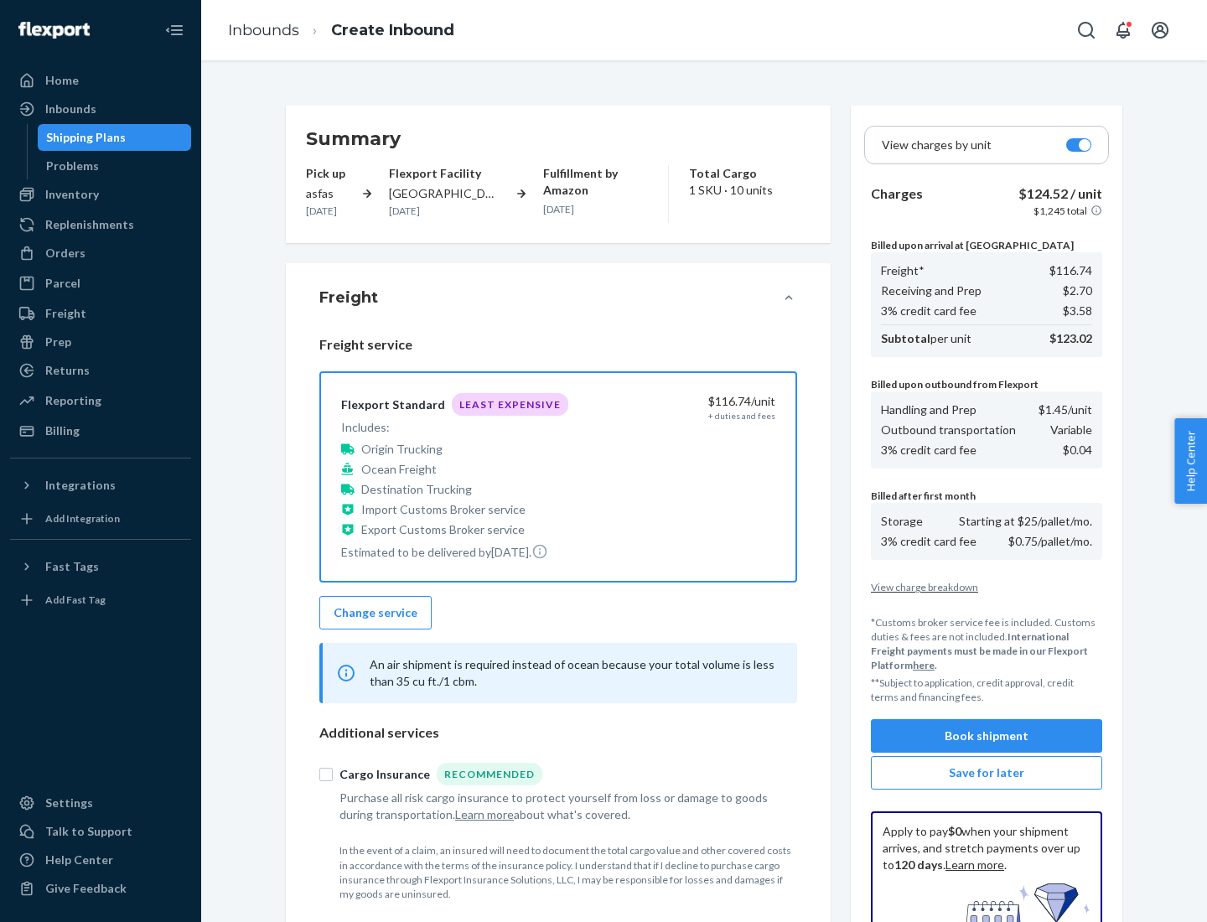
scroll to position [245, 0]
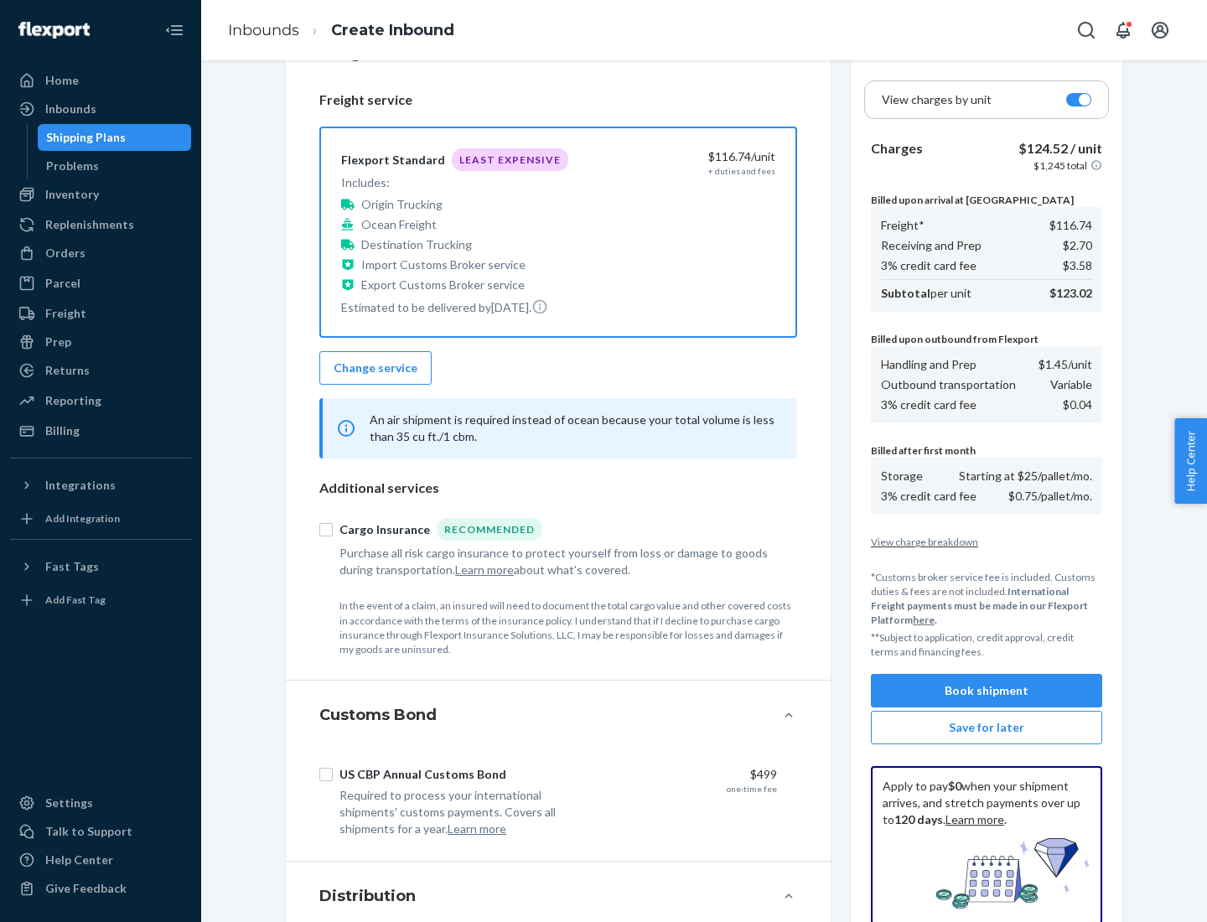
click at [987, 691] on button "Book shipment" at bounding box center [986, 691] width 231 height 34
